Goal: Obtain resource: Obtain resource

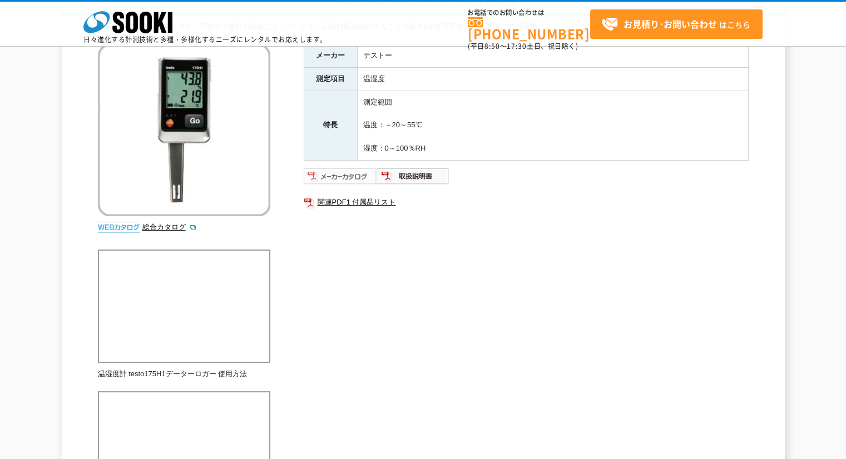
click at [355, 177] on img at bounding box center [340, 176] width 73 height 18
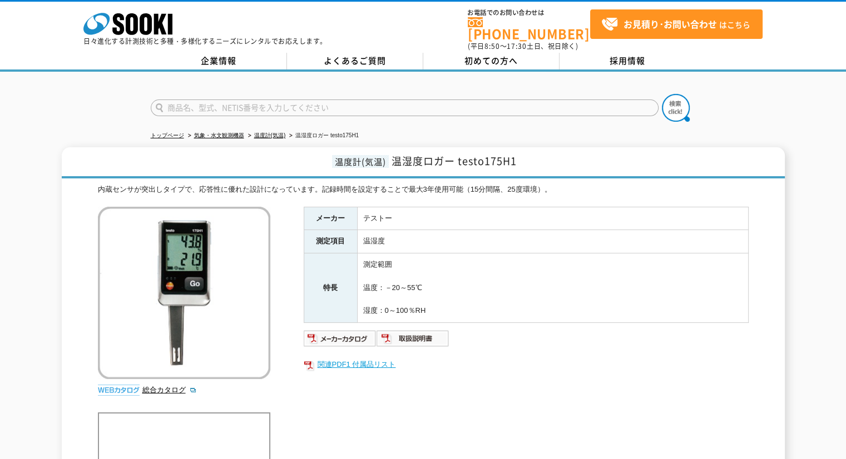
click at [363, 358] on link "関連PDF1 付属品リスト" at bounding box center [526, 365] width 445 height 14
drag, startPoint x: 525, startPoint y: 162, endPoint x: 526, endPoint y: 156, distance: 5.8
click at [525, 162] on h1 "温度計(気温) 温湿度ロガー testo175H1" at bounding box center [423, 162] width 723 height 31
drag, startPoint x: 530, startPoint y: 152, endPoint x: 393, endPoint y: 160, distance: 137.1
click at [393, 160] on h1 "温度計(気温) 温湿度ロガー testo175H1" at bounding box center [423, 162] width 723 height 31
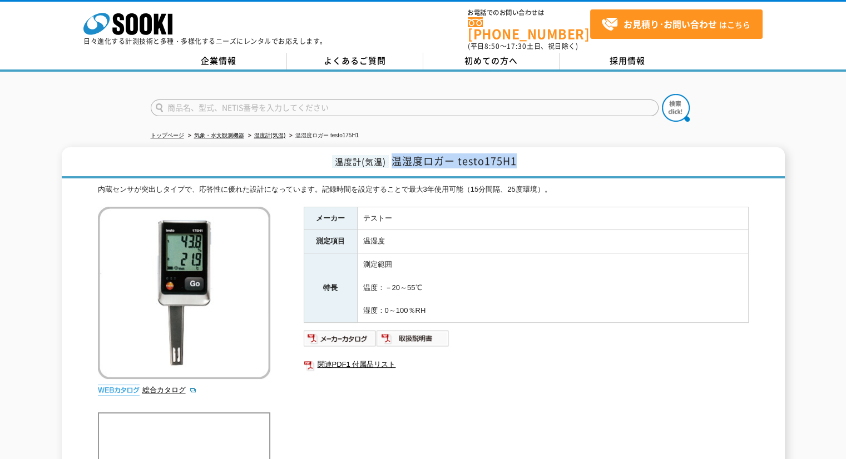
copy span "温湿度ロガー testo175H1"
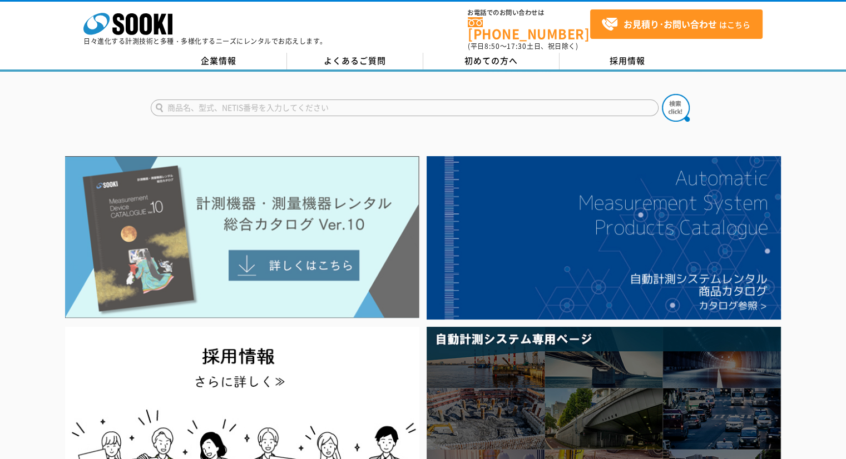
click at [332, 281] on img at bounding box center [242, 237] width 354 height 162
